Goal: Task Accomplishment & Management: Use online tool/utility

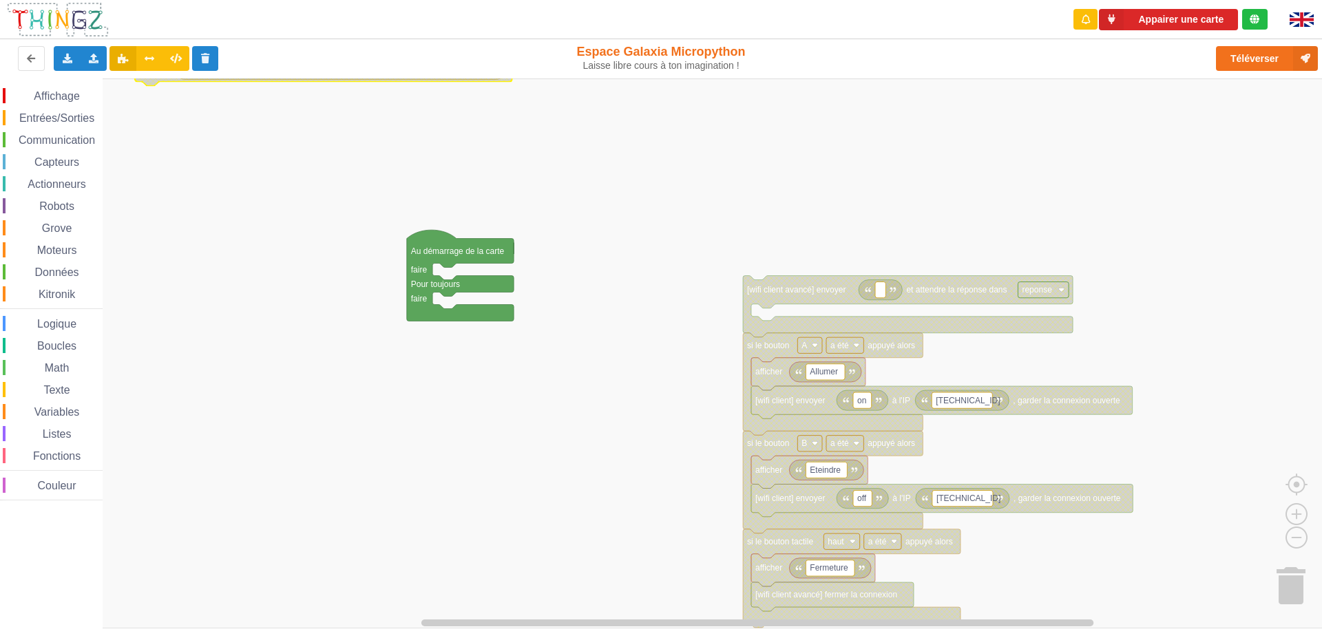
click at [61, 137] on span "Communication" at bounding box center [57, 140] width 81 height 12
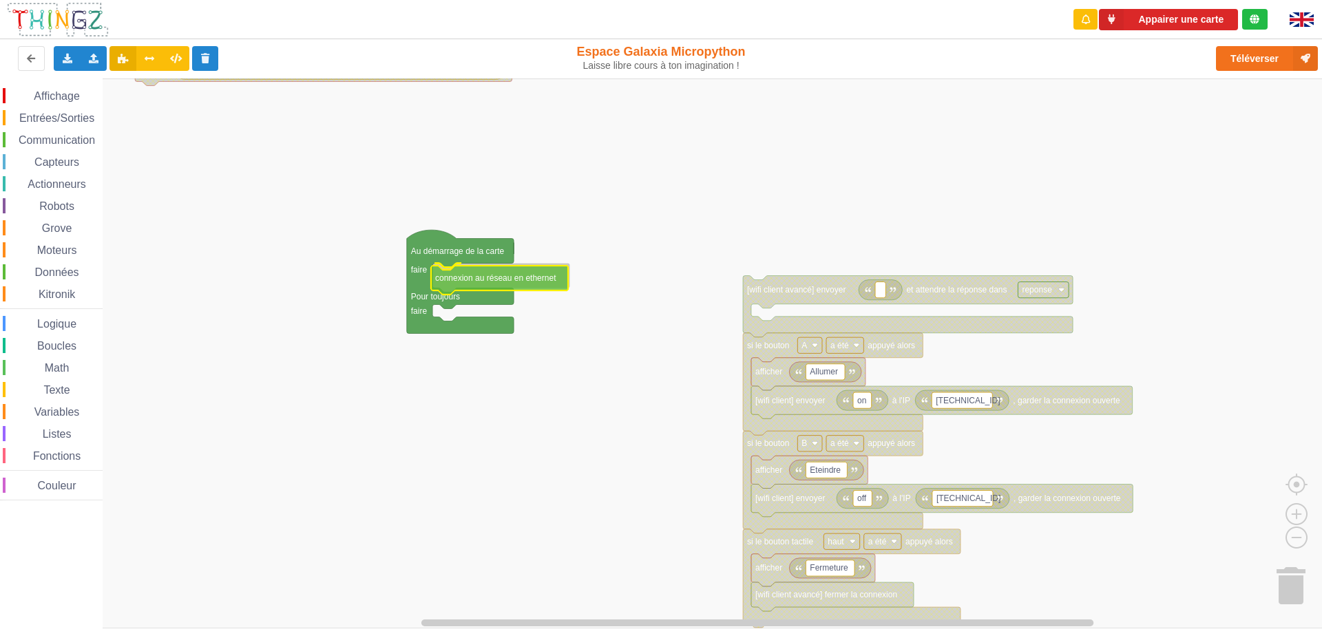
click at [469, 273] on div "Affichage Entrées/Sorties Communication Capteurs Actionneurs Robots Grove Moteu…" at bounding box center [666, 353] width 1332 height 550
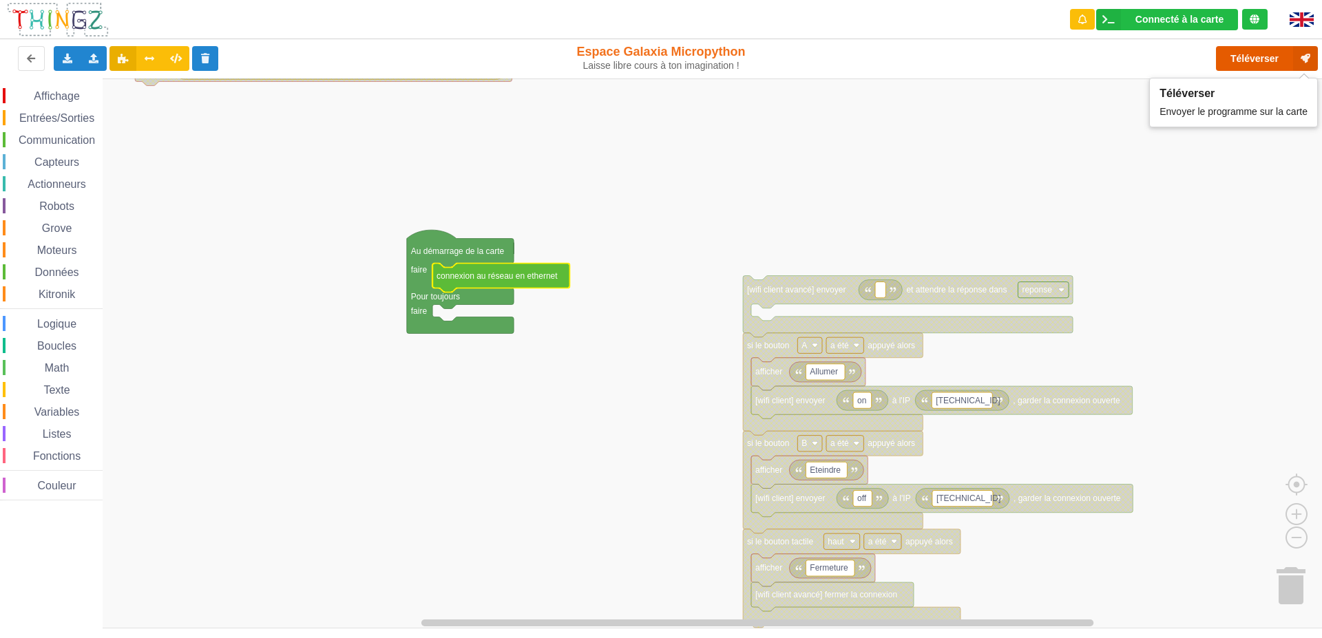
click at [1254, 62] on button "Téléverser" at bounding box center [1267, 58] width 102 height 25
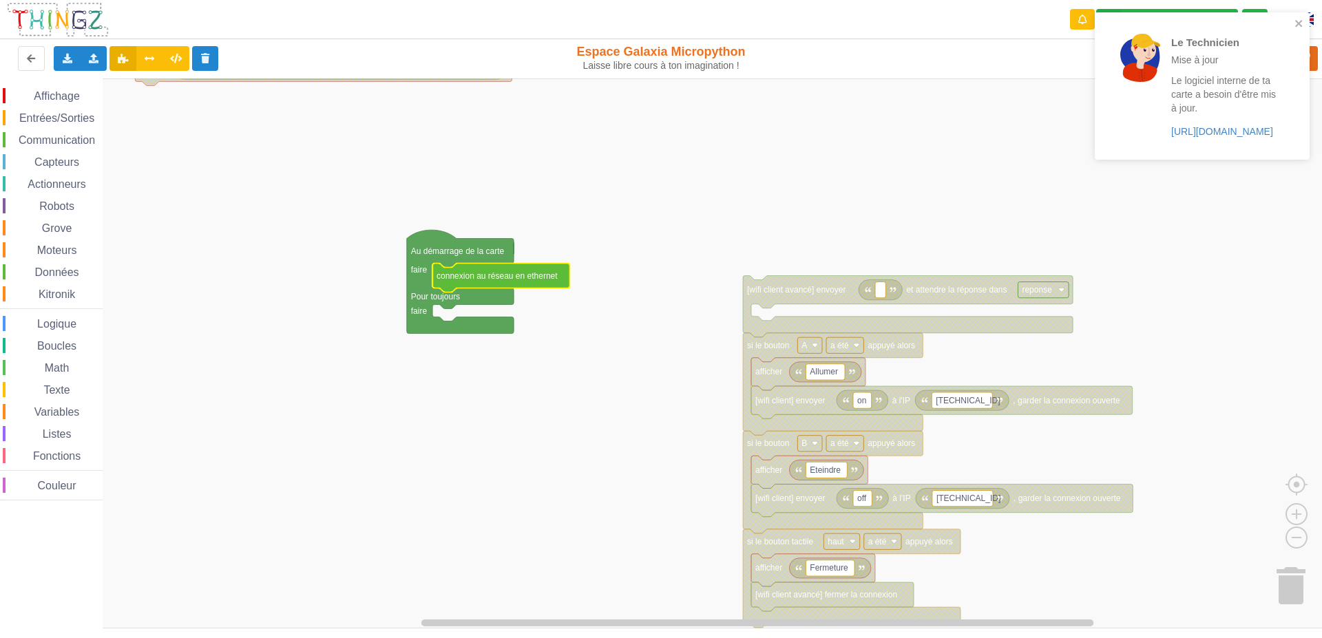
click at [1263, 120] on div "Le logiciel interne de ta carte a besoin d'être mis à jour. [URL][DOMAIN_NAME]" at bounding box center [1224, 106] width 107 height 65
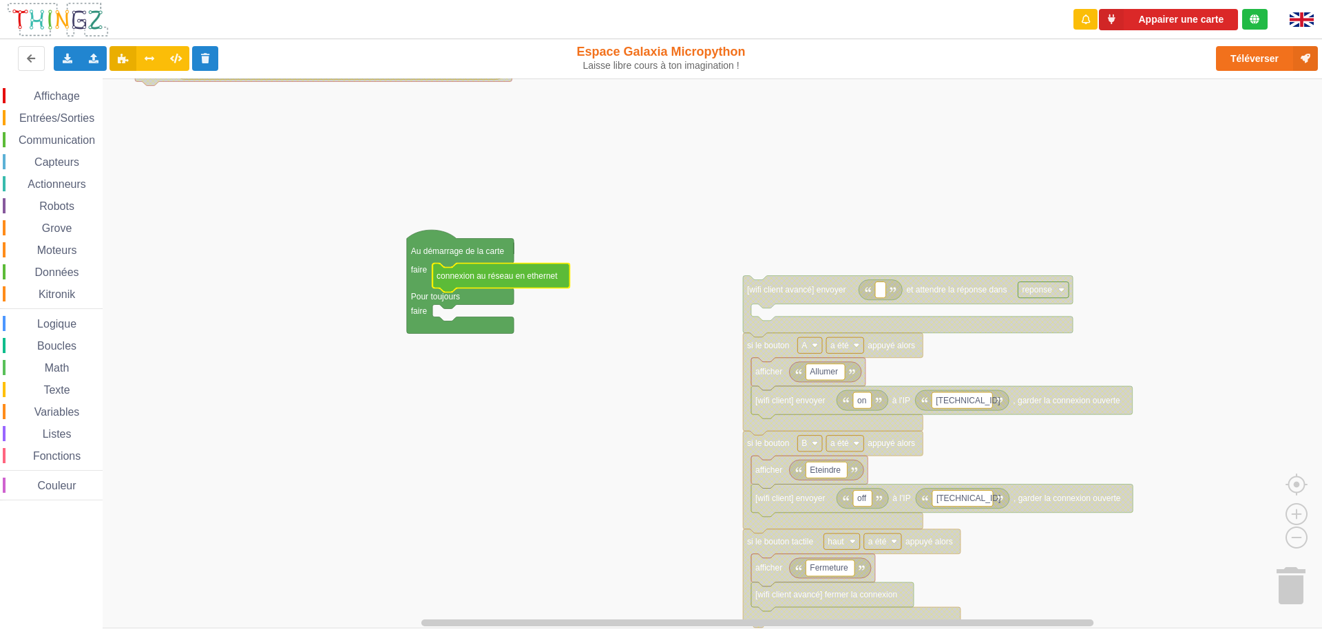
click at [926, 39] on div "Téléverser" at bounding box center [1057, 58] width 542 height 44
click at [80, 134] on span "Communication" at bounding box center [57, 140] width 81 height 12
